Goal: Obtain resource: Obtain resource

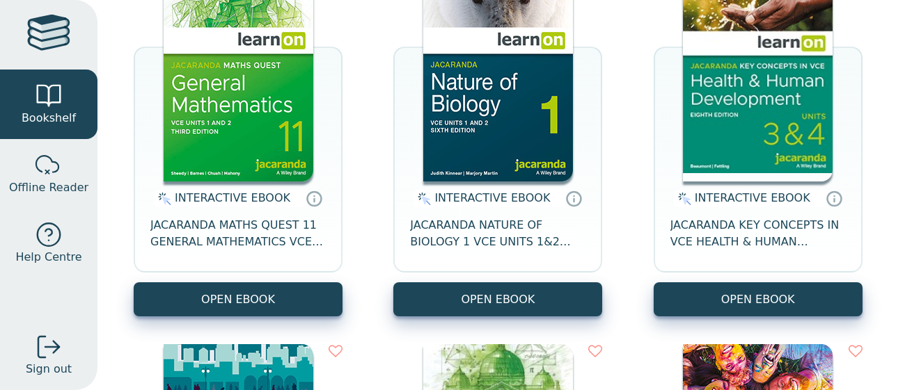
scroll to position [226, 0]
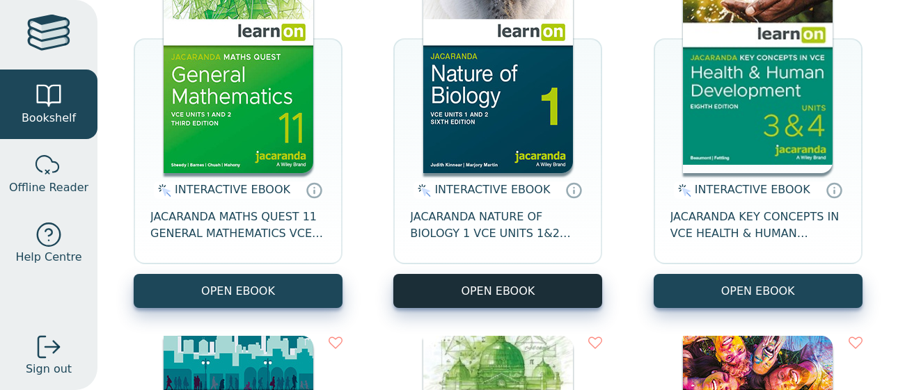
click at [477, 296] on button "OPEN EBOOK" at bounding box center [497, 291] width 209 height 34
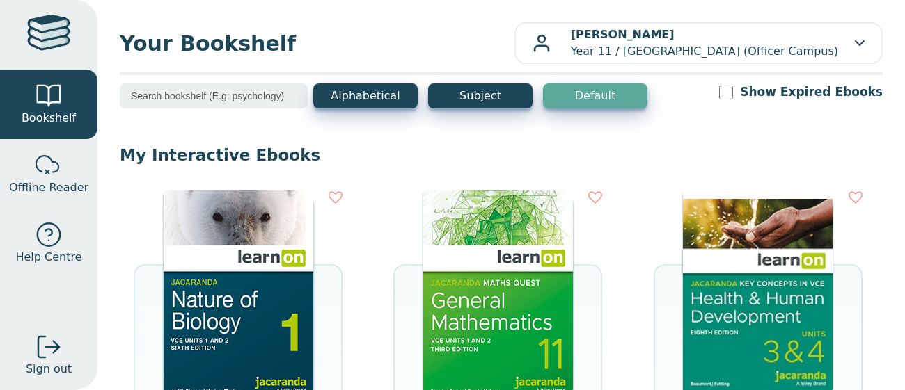
scroll to position [195, 0]
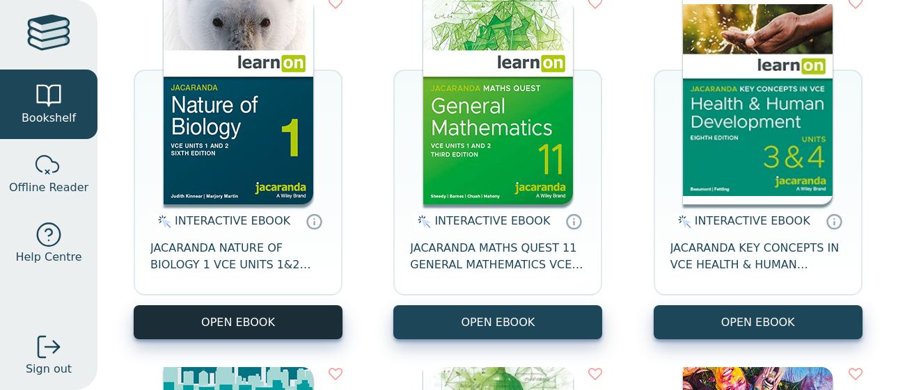
click at [231, 328] on button "OPEN EBOOK" at bounding box center [238, 322] width 209 height 34
